Goal: Find specific page/section: Find specific page/section

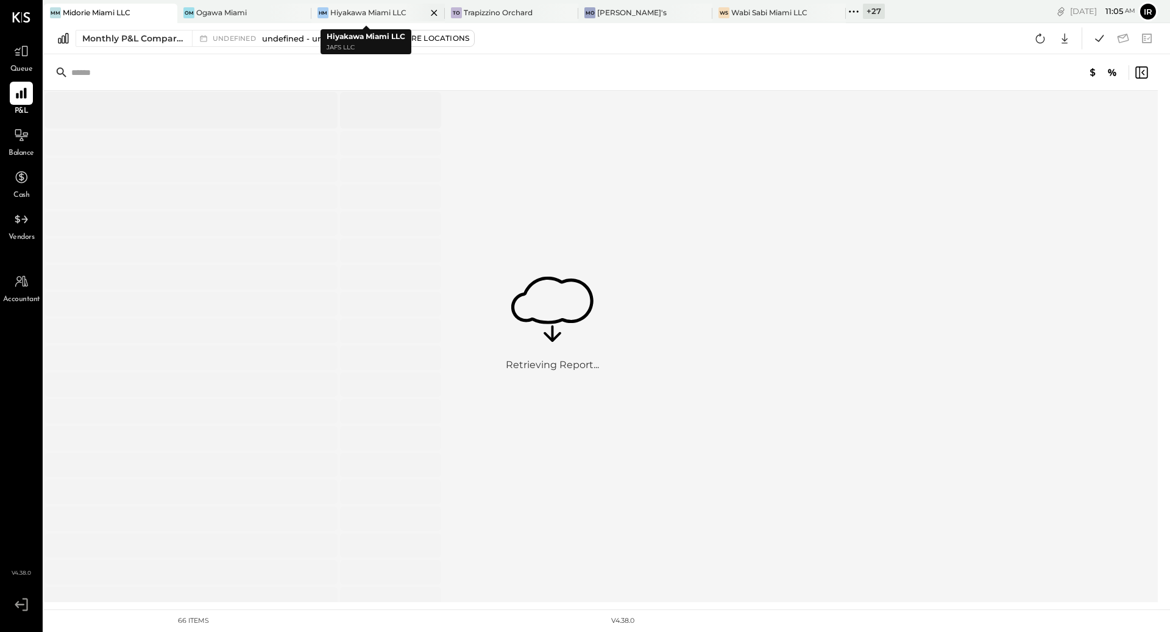
click at [358, 14] on div "Hiyakawa Miami LLC" at bounding box center [368, 12] width 76 height 10
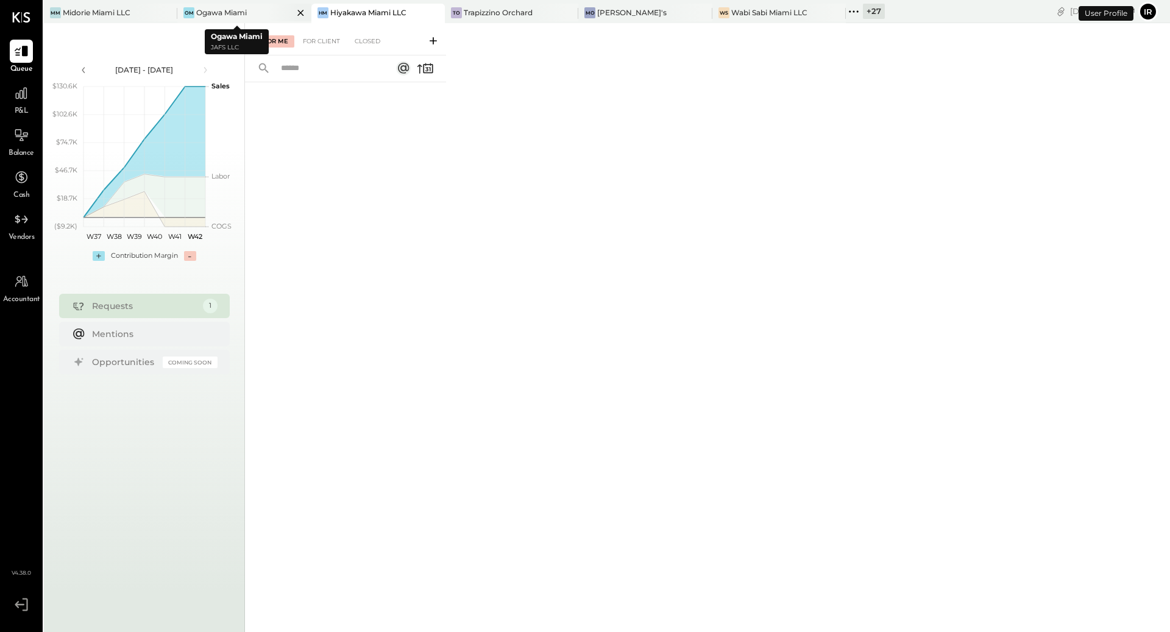
click at [236, 9] on div "Ogawa Miami" at bounding box center [221, 12] width 51 height 10
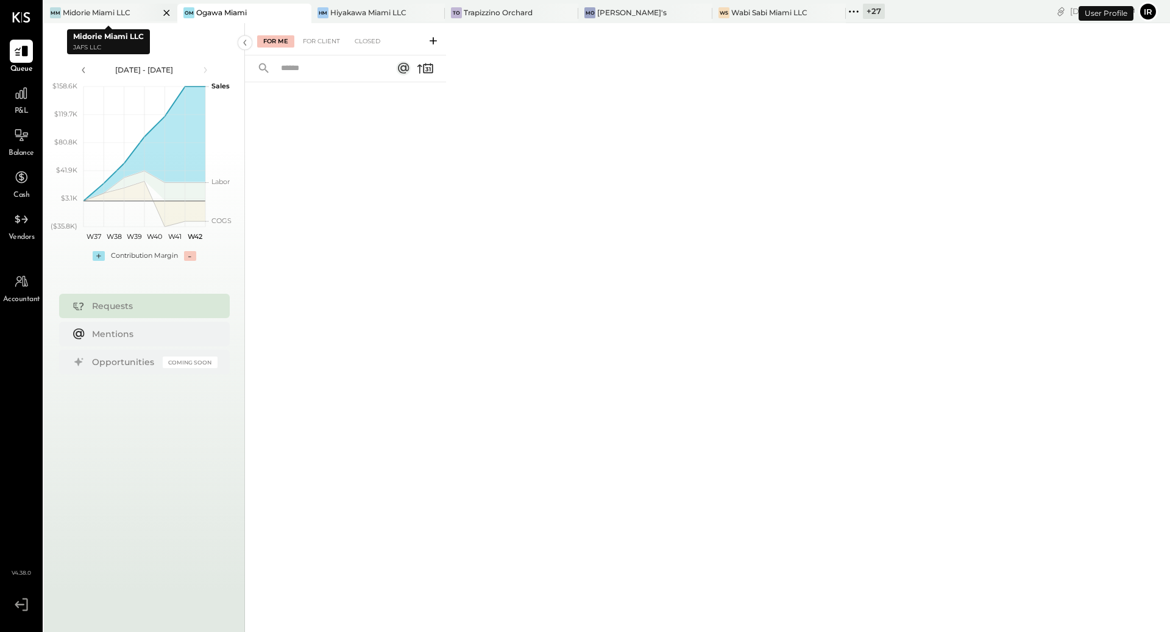
click at [118, 12] on div "Midorie Miami LLC" at bounding box center [97, 12] width 68 height 10
